Goal: Transaction & Acquisition: Download file/media

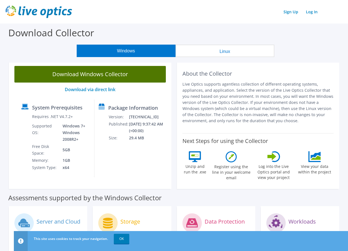
click at [108, 74] on link "Download Windows Collector" at bounding box center [89, 74] width 151 height 17
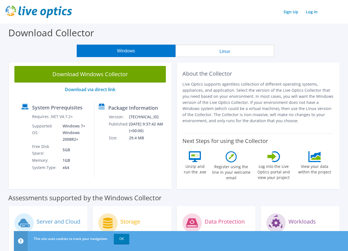
click at [211, 26] on div "Download Collector" at bounding box center [174, 34] width 342 height 21
click at [102, 90] on link "Download via direct link" at bounding box center [90, 89] width 51 height 6
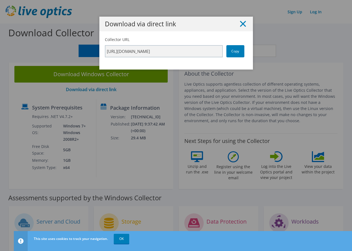
click at [241, 23] on line at bounding box center [243, 24] width 6 height 6
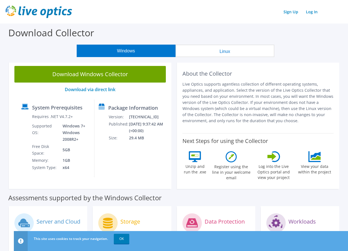
click at [168, 20] on header "Sign Up Log In" at bounding box center [174, 12] width 348 height 24
click at [216, 12] on div "Sign Up Log In" at bounding box center [174, 12] width 337 height 12
